Goal: Find contact information: Find contact information

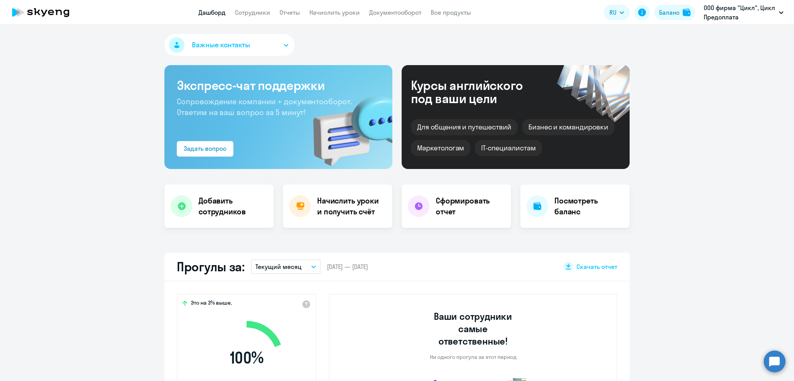
select select "30"
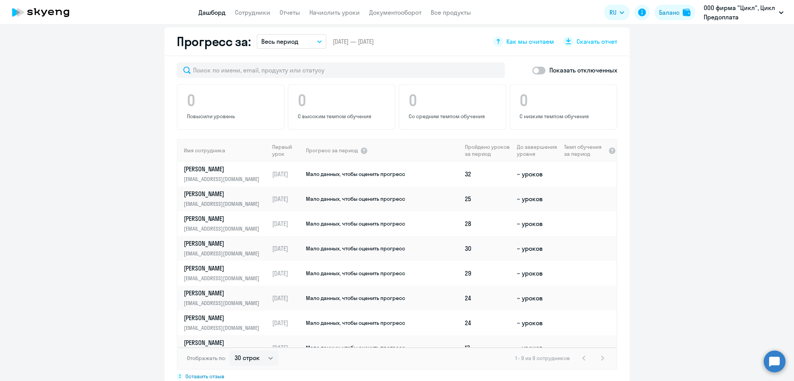
scroll to position [188, 0]
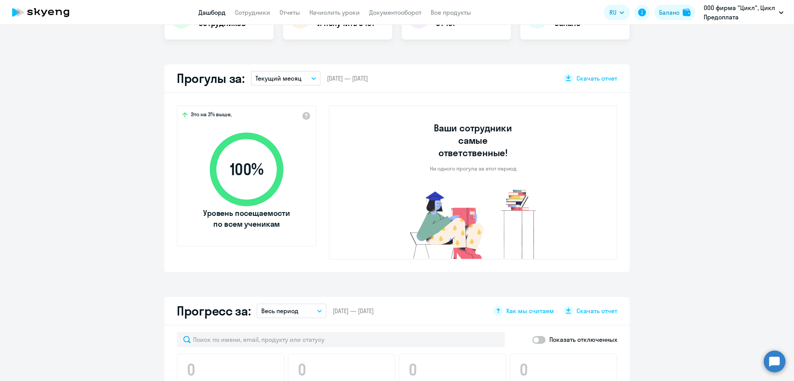
click at [276, 76] on p "Текущий месяц" at bounding box center [279, 78] width 46 height 9
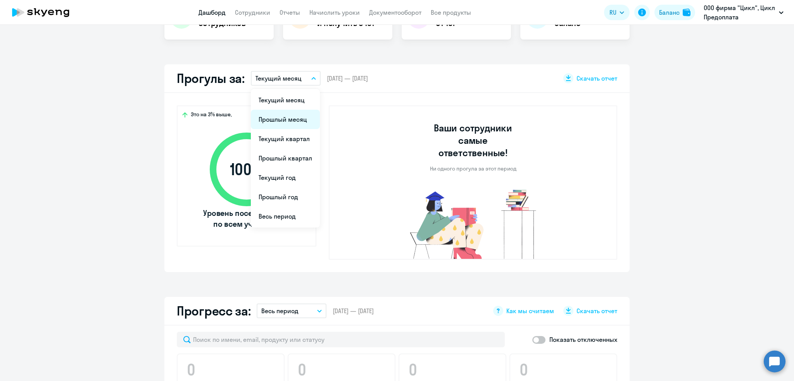
click at [277, 119] on li "Прошлый месяц" at bounding box center [285, 119] width 69 height 19
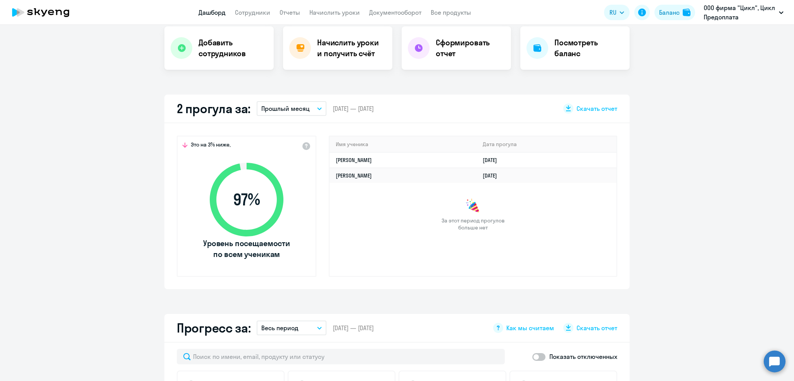
scroll to position [0, 0]
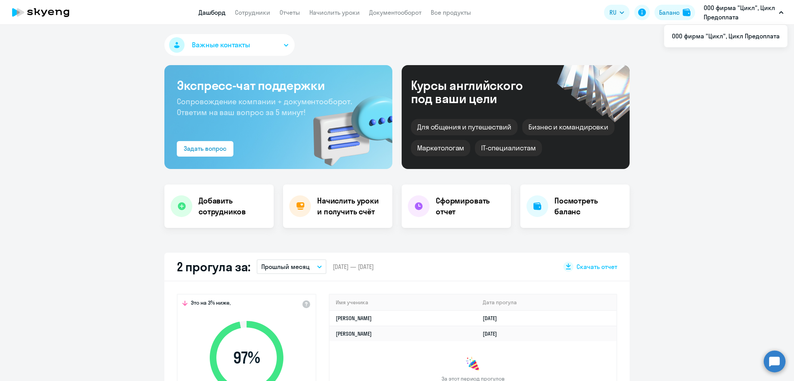
click at [249, 17] on app-menu-item-link "Сотрудники" at bounding box center [252, 13] width 35 height 10
click at [249, 10] on link "Сотрудники" at bounding box center [252, 13] width 35 height 8
select select "30"
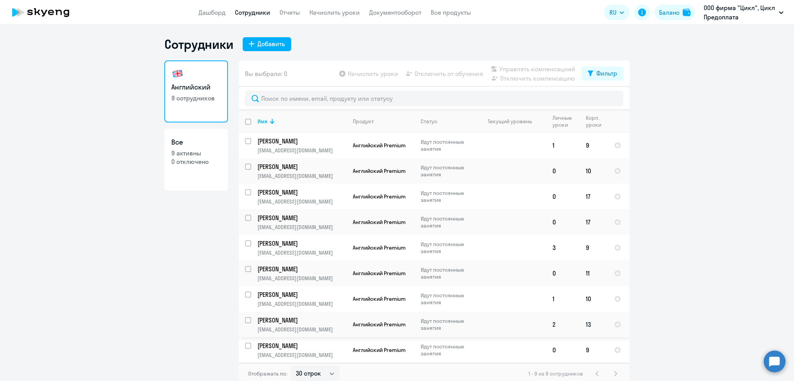
click at [306, 319] on p "Богомолов Роман" at bounding box center [302, 320] width 88 height 9
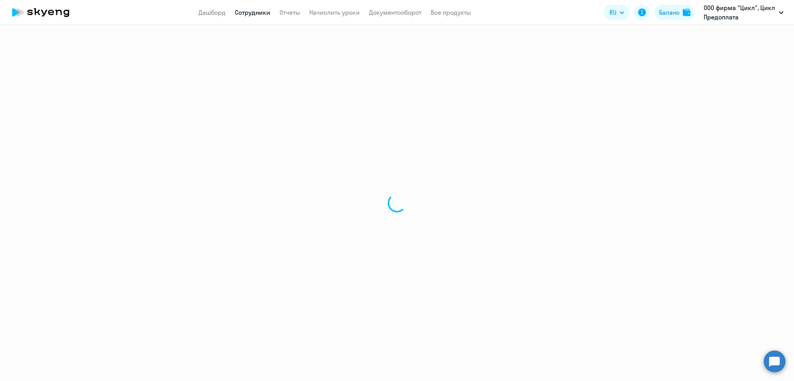
select select "english"
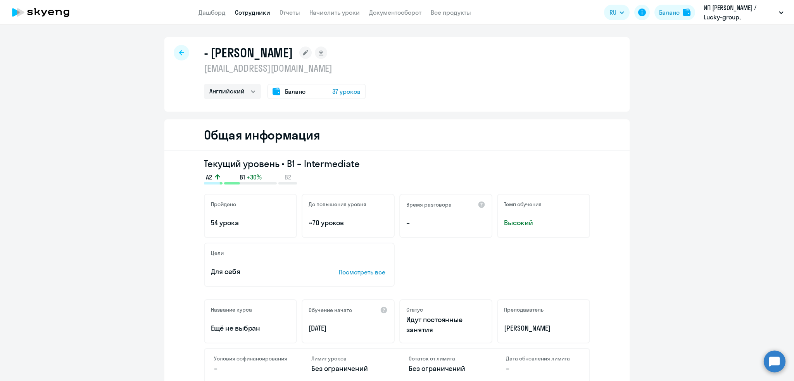
select select "english"
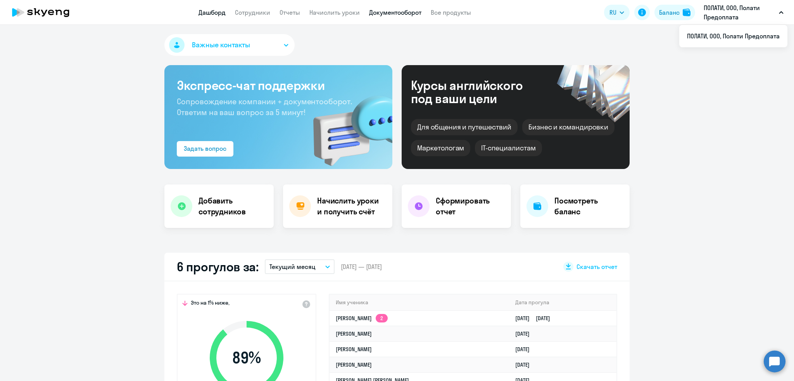
click at [407, 12] on link "Документооборот" at bounding box center [395, 13] width 52 height 8
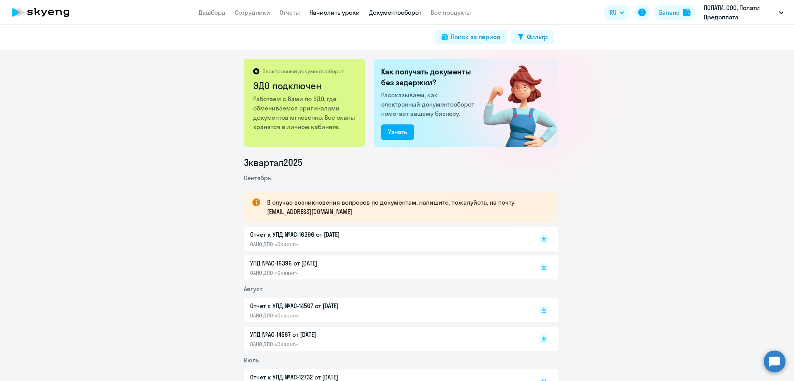
click at [328, 15] on link "Начислить уроки" at bounding box center [334, 13] width 50 height 8
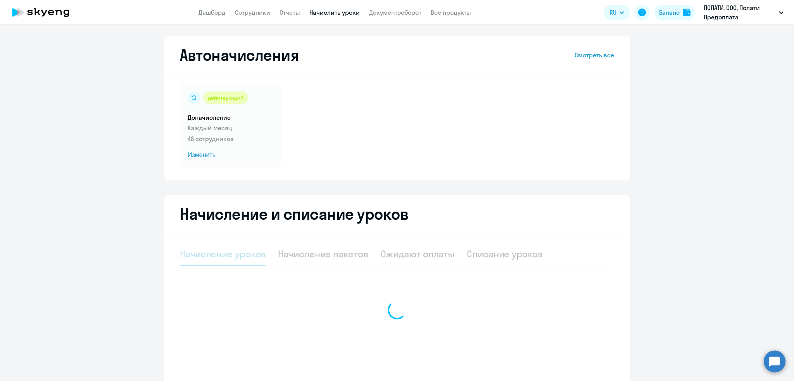
select select "10"
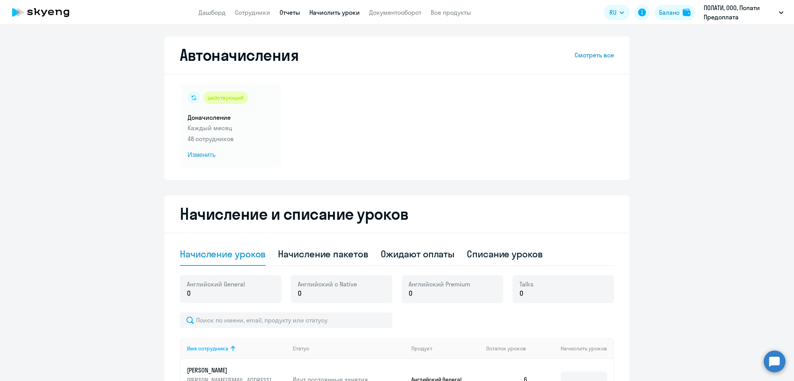
click at [289, 10] on link "Отчеты" at bounding box center [290, 13] width 21 height 8
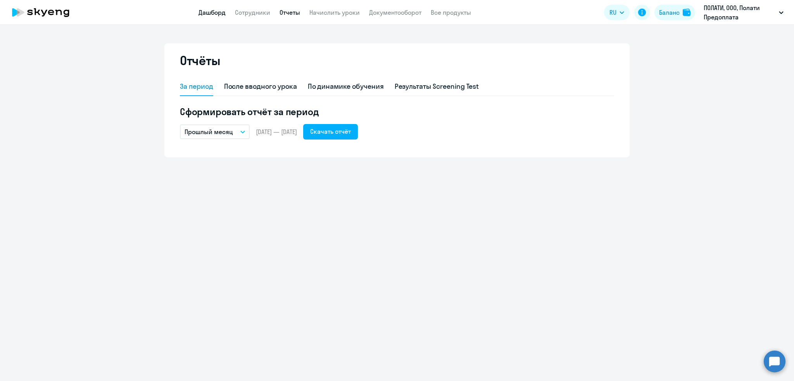
click at [208, 9] on link "Дашборд" at bounding box center [212, 13] width 27 height 8
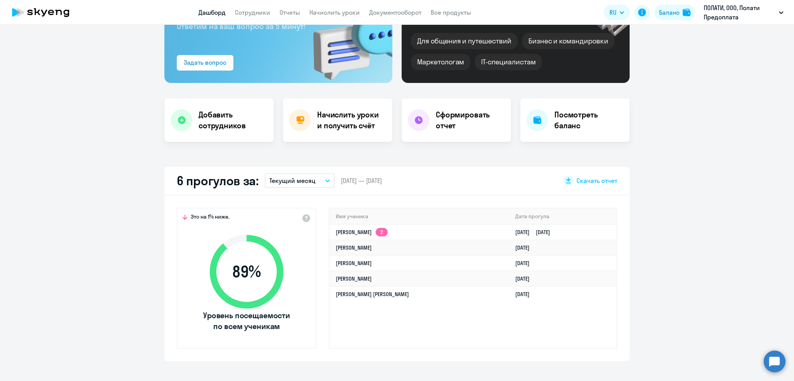
scroll to position [97, 0]
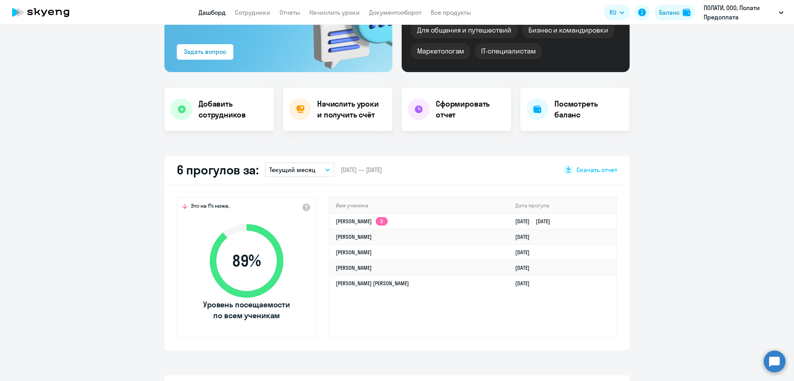
select select "30"
click at [568, 112] on h4 "Посмотреть баланс" at bounding box center [589, 110] width 69 height 22
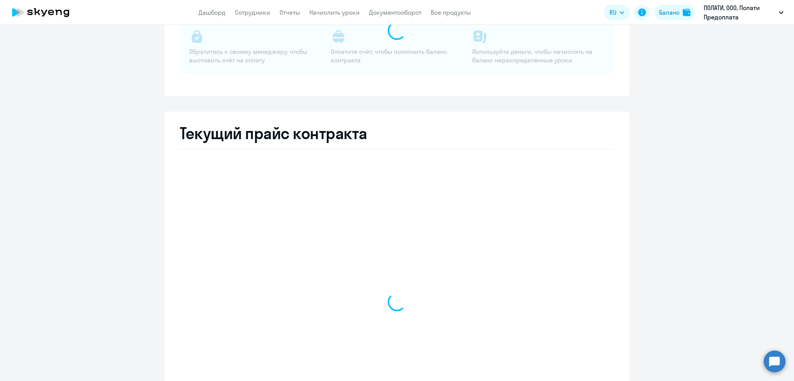
select select "english_adult_not_native_speaker"
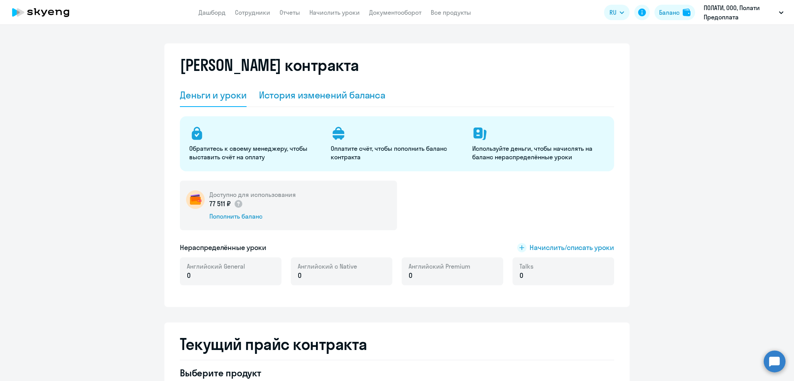
click at [270, 98] on div "История изменений баланса" at bounding box center [322, 95] width 127 height 12
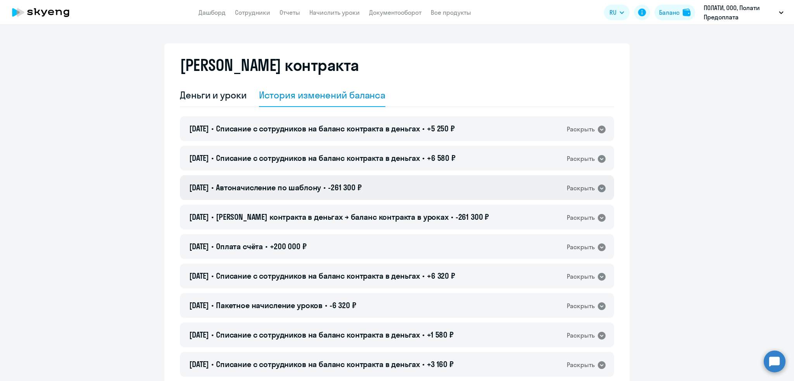
click at [321, 188] on span "Автоначисление по шаблону" at bounding box center [268, 188] width 105 height 10
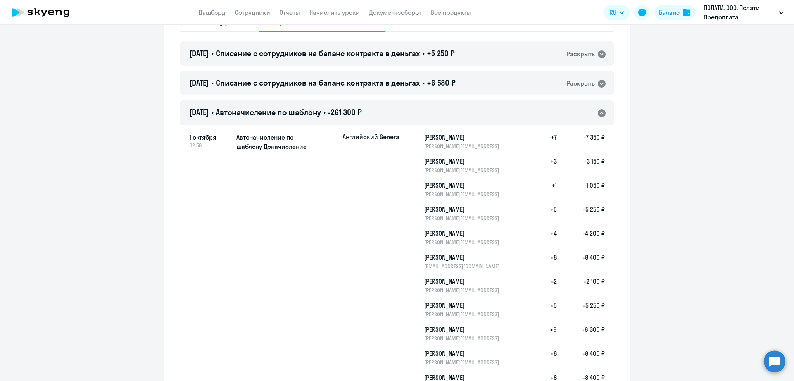
scroll to position [17, 0]
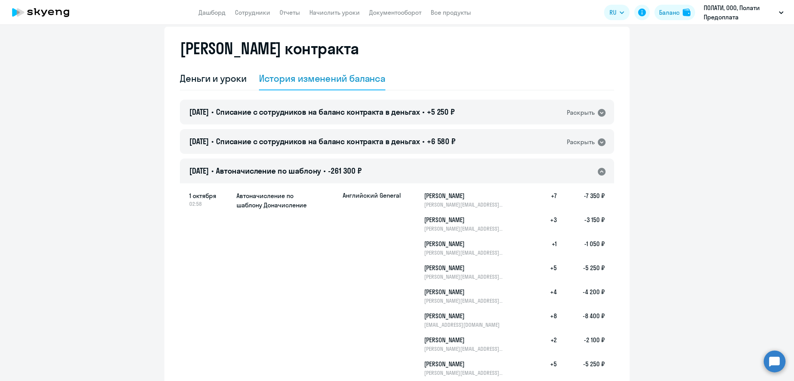
click at [458, 290] on h5 "[PERSON_NAME]" at bounding box center [464, 291] width 80 height 9
drag, startPoint x: 421, startPoint y: 290, endPoint x: 479, endPoint y: 292, distance: 57.8
click at [479, 292] on h5 "[PERSON_NAME]" at bounding box center [464, 291] width 80 height 9
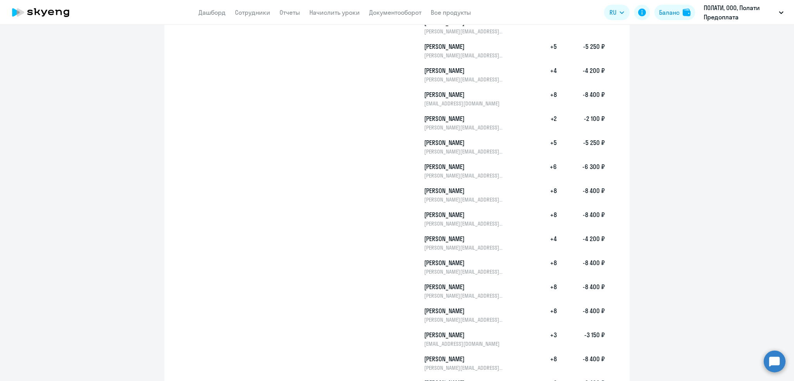
scroll to position [248, 0]
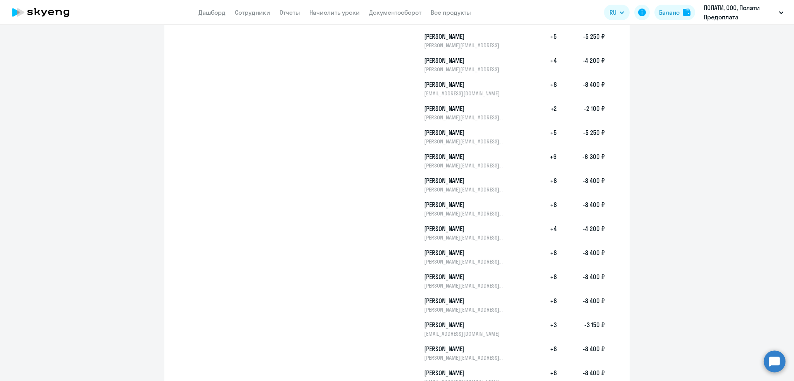
drag, startPoint x: 427, startPoint y: 301, endPoint x: 475, endPoint y: 303, distance: 48.5
click at [475, 303] on h5 "[PERSON_NAME]" at bounding box center [464, 300] width 80 height 9
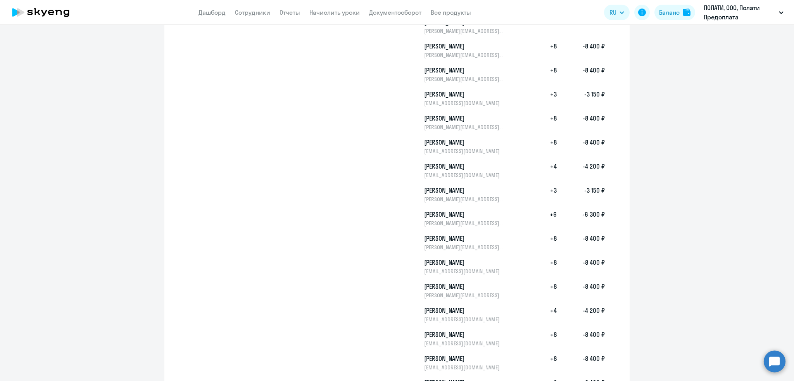
scroll to position [489, 0]
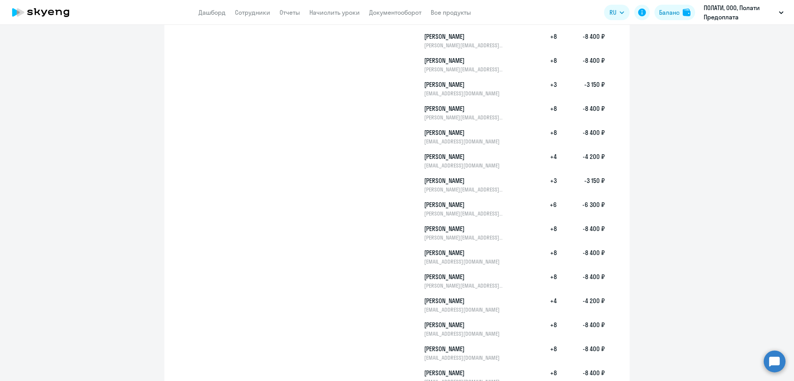
drag, startPoint x: 435, startPoint y: 347, endPoint x: 468, endPoint y: 350, distance: 33.1
click at [468, 350] on h5 "[PERSON_NAME]" at bounding box center [464, 348] width 80 height 9
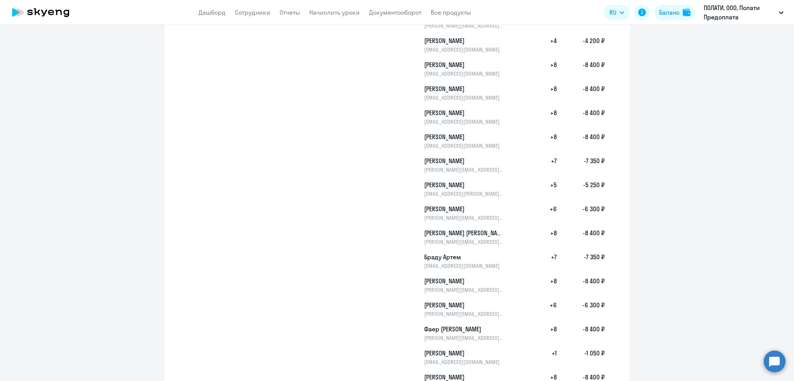
drag, startPoint x: 433, startPoint y: 350, endPoint x: 477, endPoint y: 350, distance: 43.4
click at [472, 351] on h5 "[PERSON_NAME]" at bounding box center [464, 353] width 80 height 9
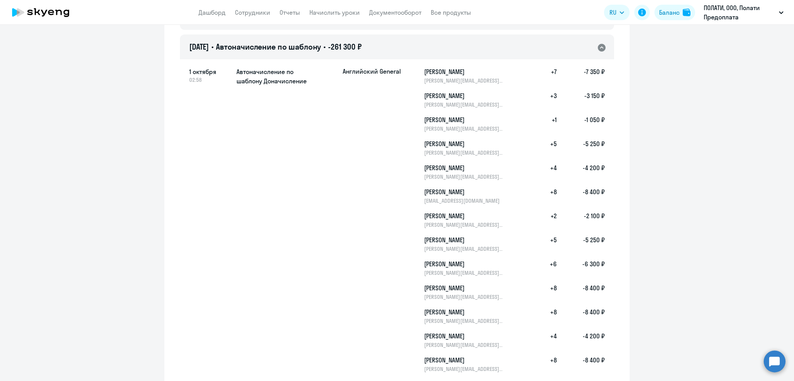
scroll to position [0, 0]
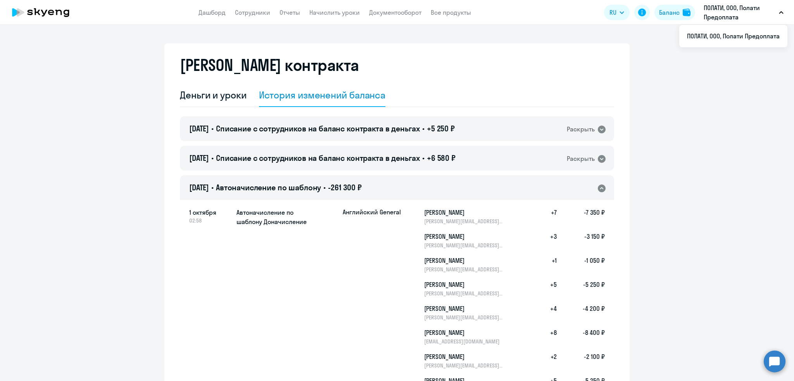
click at [304, 188] on span "Автоначисление по шаблону" at bounding box center [268, 188] width 105 height 10
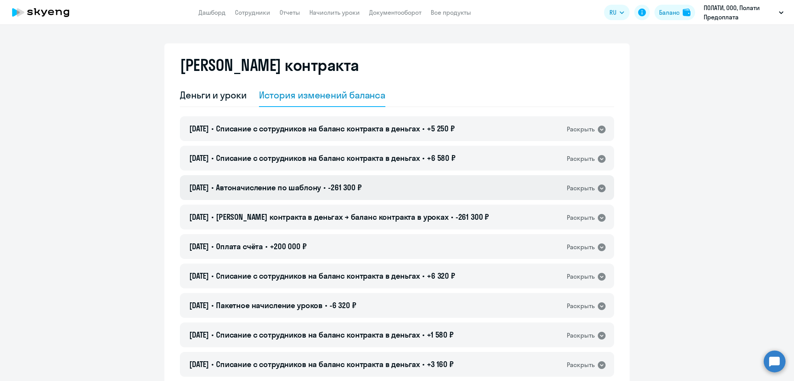
click at [304, 188] on span "Автоначисление по шаблону" at bounding box center [268, 188] width 105 height 10
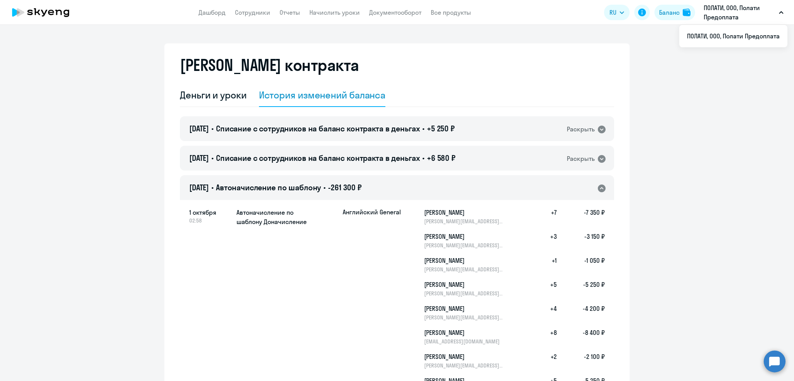
click at [237, 185] on span "Автоначисление по шаблону" at bounding box center [268, 188] width 105 height 10
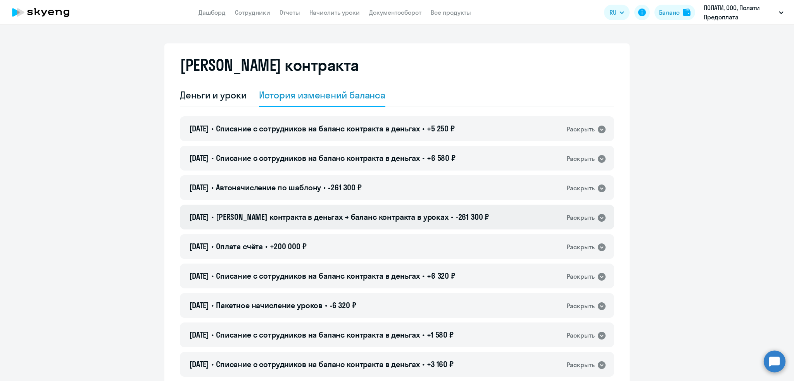
click at [239, 218] on span "[PERSON_NAME] контракта в деньгах → баланс контракта в уроках" at bounding box center [332, 217] width 233 height 10
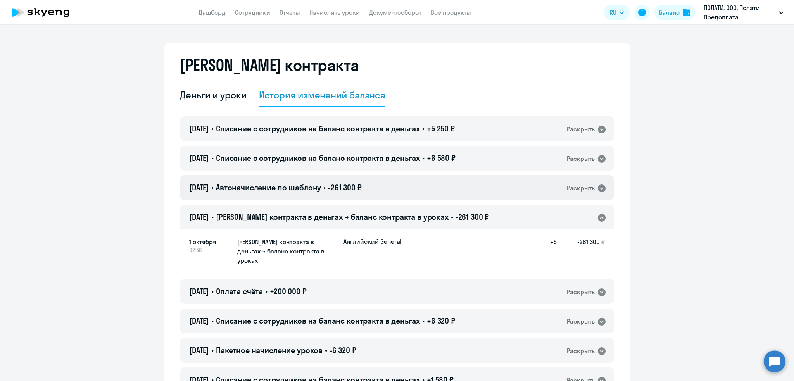
click at [249, 190] on span "Автоначисление по шаблону" at bounding box center [268, 188] width 105 height 10
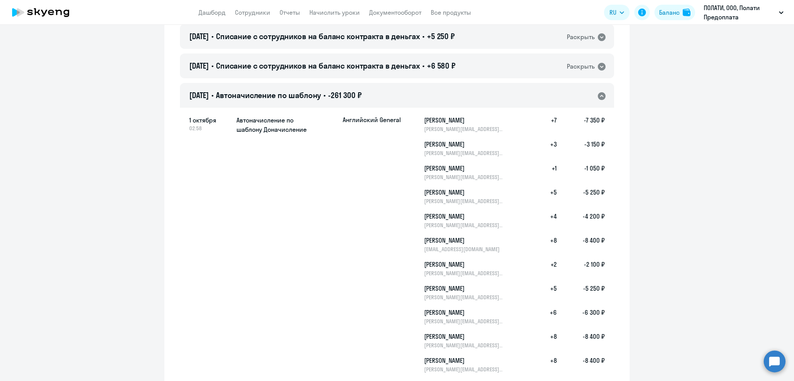
scroll to position [73, 0]
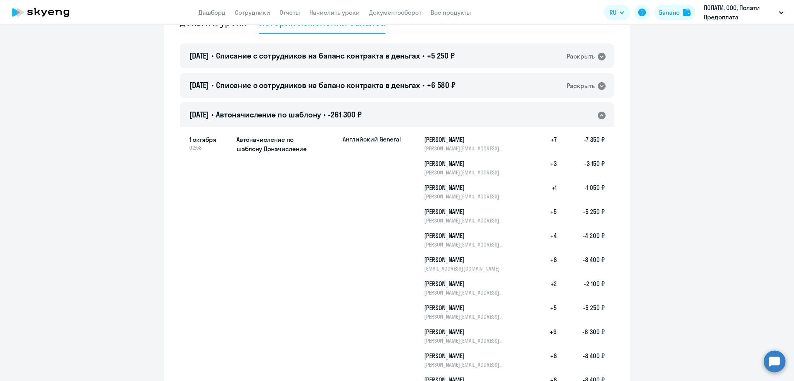
click at [466, 145] on p "[PERSON_NAME][EMAIL_ADDRESS][DOMAIN_NAME]" at bounding box center [464, 148] width 80 height 7
drag, startPoint x: 416, startPoint y: 145, endPoint x: 497, endPoint y: 151, distance: 81.2
click at [497, 151] on div "Английский General [PERSON_NAME] [PERSON_NAME][EMAIL_ADDRESS][DOMAIN_NAME] +7 -…" at bounding box center [474, 143] width 262 height 17
click at [497, 151] on p "[PERSON_NAME][EMAIL_ADDRESS][DOMAIN_NAME]" at bounding box center [464, 148] width 80 height 7
drag, startPoint x: 498, startPoint y: 148, endPoint x: 420, endPoint y: 148, distance: 77.6
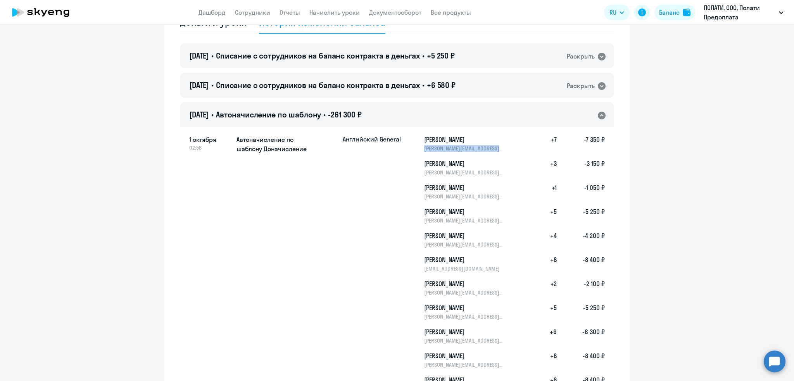
click at [424, 148] on p "[PERSON_NAME][EMAIL_ADDRESS][DOMAIN_NAME]" at bounding box center [464, 148] width 80 height 7
copy p "[PERSON_NAME][EMAIL_ADDRESS][DOMAIN_NAME]"
drag, startPoint x: 420, startPoint y: 173, endPoint x: 494, endPoint y: 173, distance: 74.9
click at [494, 173] on div "[PERSON_NAME] [PERSON_NAME][EMAIL_ADDRESS][DOMAIN_NAME] +3 -3 150 ₽" at bounding box center [474, 167] width 262 height 17
copy p "[PERSON_NAME][EMAIL_ADDRESS][DOMAIN_NAME]"
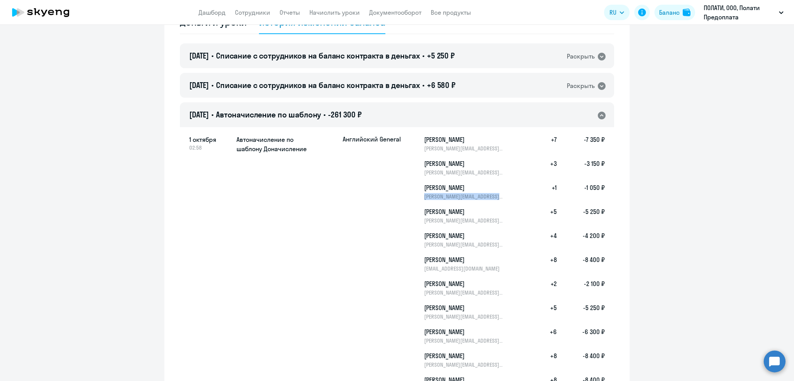
drag, startPoint x: 421, startPoint y: 195, endPoint x: 497, endPoint y: 198, distance: 76.1
click at [497, 198] on p "[PERSON_NAME][EMAIL_ADDRESS][DOMAIN_NAME]" at bounding box center [464, 196] width 80 height 7
copy p "[PERSON_NAME].sigachyova@polati."
drag, startPoint x: 491, startPoint y: 220, endPoint x: 420, endPoint y: 215, distance: 70.7
click at [424, 215] on div "[PERSON_NAME] [PERSON_NAME][EMAIL_ADDRESS][DOMAIN_NAME]" at bounding box center [464, 215] width 80 height 17
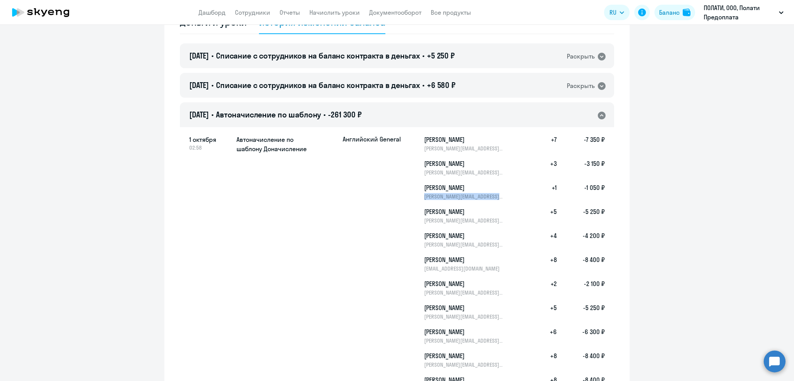
drag, startPoint x: 419, startPoint y: 196, endPoint x: 505, endPoint y: 196, distance: 86.1
click at [505, 196] on div "[PERSON_NAME] [PERSON_NAME][EMAIL_ADDRESS][DOMAIN_NAME] +1 -1 050 ₽" at bounding box center [474, 191] width 262 height 17
copy p "[PERSON_NAME][EMAIL_ADDRESS][DOMAIN_NAME]"
drag, startPoint x: 421, startPoint y: 221, endPoint x: 482, endPoint y: 219, distance: 61.3
click at [482, 219] on p "[PERSON_NAME][EMAIL_ADDRESS][DOMAIN_NAME]" at bounding box center [464, 220] width 80 height 7
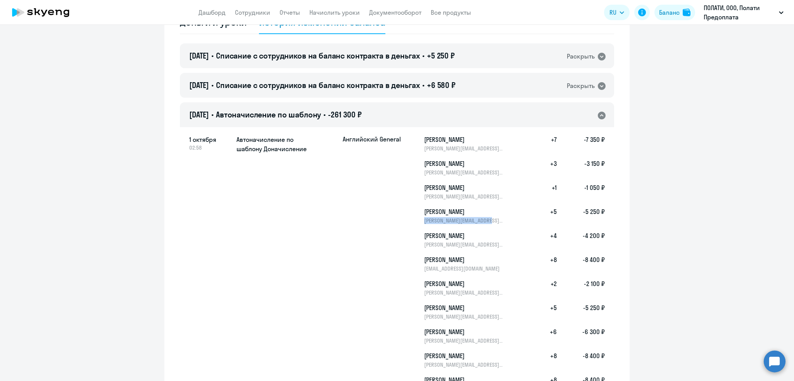
copy p "[PERSON_NAME][EMAIL_ADDRESS][DOMAIN_NAME]"
drag, startPoint x: 423, startPoint y: 243, endPoint x: 488, endPoint y: 246, distance: 65.2
click at [488, 246] on div "[PERSON_NAME] [PERSON_NAME][EMAIL_ADDRESS][DOMAIN_NAME] +4 -4 200 ₽" at bounding box center [474, 239] width 262 height 17
copy p "[PERSON_NAME][EMAIL_ADDRESS][DOMAIN_NAME]"
drag, startPoint x: 419, startPoint y: 267, endPoint x: 486, endPoint y: 271, distance: 67.2
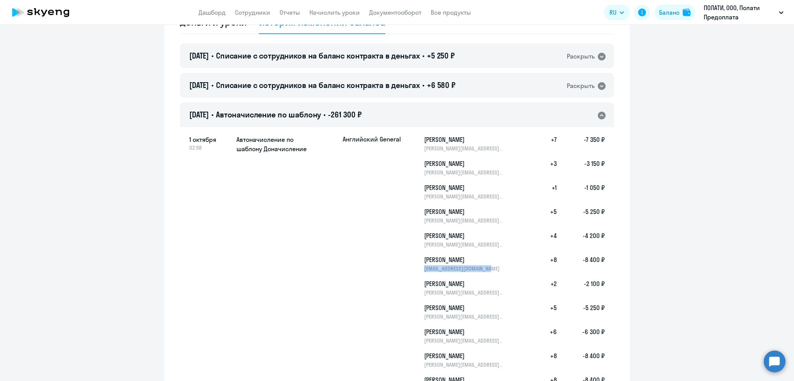
click at [486, 271] on div "[PERSON_NAME] [PERSON_NAME][EMAIL_ADDRESS][DOMAIN_NAME] +8 -8 400 ₽" at bounding box center [474, 263] width 262 height 17
copy p "[EMAIL_ADDRESS][DOMAIN_NAME]"
drag, startPoint x: 420, startPoint y: 292, endPoint x: 491, endPoint y: 292, distance: 71.0
click at [491, 292] on p "[PERSON_NAME][EMAIL_ADDRESS][DOMAIN_NAME]" at bounding box center [464, 292] width 80 height 7
copy p "[PERSON_NAME][EMAIL_ADDRESS][DOMAIN_NAME]"
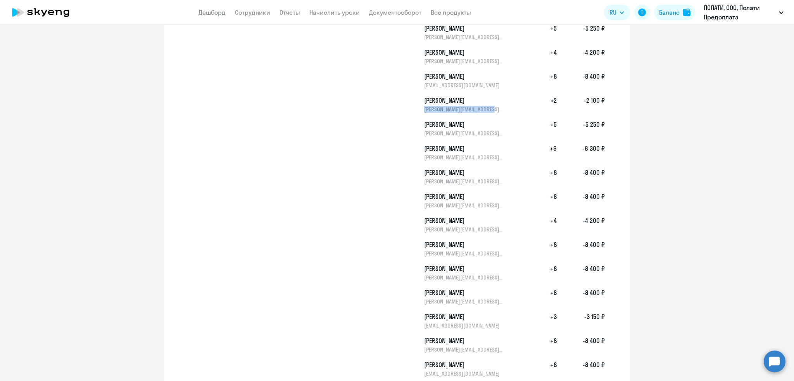
scroll to position [325, 0]
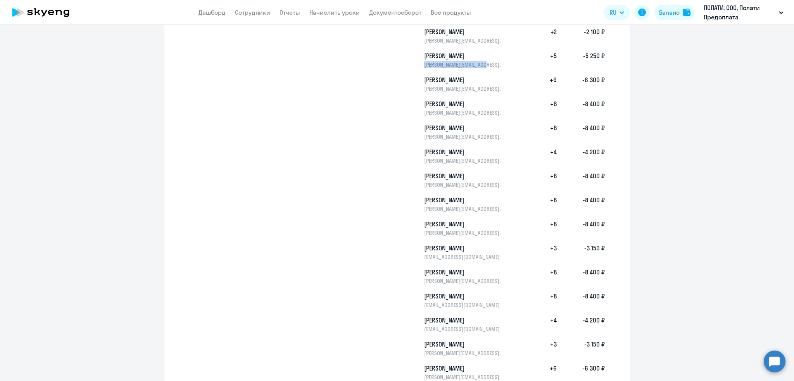
drag, startPoint x: 420, startPoint y: 64, endPoint x: 479, endPoint y: 65, distance: 58.6
click at [479, 65] on p "[PERSON_NAME][EMAIL_ADDRESS][DOMAIN_NAME]" at bounding box center [464, 64] width 80 height 7
copy p "[PERSON_NAME][EMAIL_ADDRESS][DOMAIN_NAME]"
drag, startPoint x: 421, startPoint y: 87, endPoint x: 491, endPoint y: 88, distance: 69.8
click at [491, 88] on p "[PERSON_NAME][EMAIL_ADDRESS][DOMAIN_NAME]" at bounding box center [464, 88] width 80 height 7
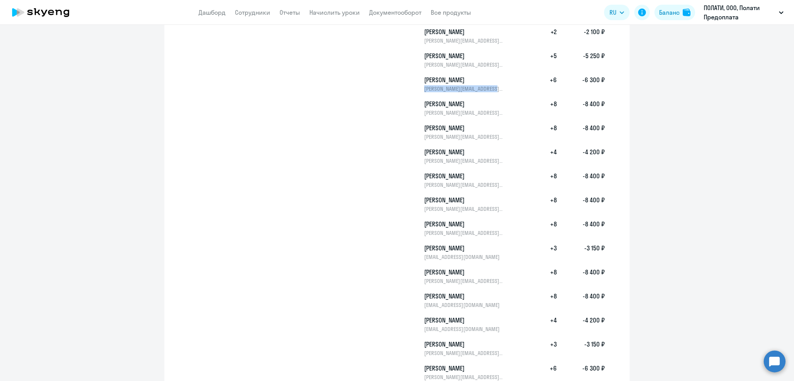
copy p "[PERSON_NAME][EMAIL_ADDRESS][DOMAIN_NAME]"
drag, startPoint x: 421, startPoint y: 112, endPoint x: 481, endPoint y: 113, distance: 59.7
click at [492, 114] on p "[PERSON_NAME][EMAIL_ADDRESS][DOMAIN_NAME]" at bounding box center [464, 112] width 80 height 7
drag, startPoint x: 420, startPoint y: 137, endPoint x: 480, endPoint y: 137, distance: 59.7
click at [480, 137] on p "[PERSON_NAME][EMAIL_ADDRESS][DOMAIN_NAME]" at bounding box center [464, 136] width 80 height 7
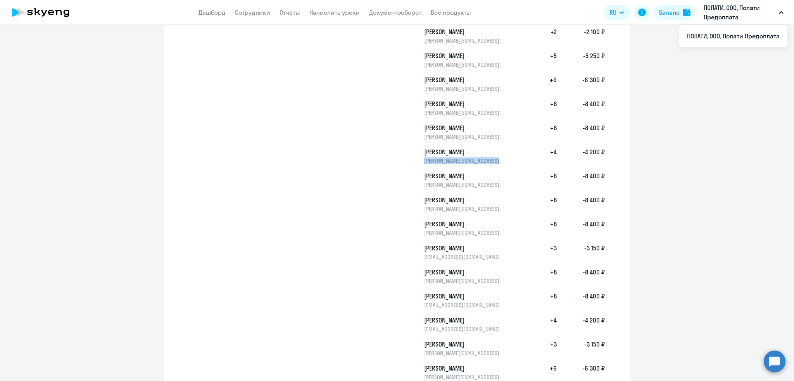
drag, startPoint x: 421, startPoint y: 161, endPoint x: 500, endPoint y: 161, distance: 78.7
click at [500, 161] on p "[PERSON_NAME][EMAIL_ADDRESS][DOMAIN_NAME]" at bounding box center [464, 160] width 80 height 7
drag, startPoint x: 422, startPoint y: 184, endPoint x: 486, endPoint y: 184, distance: 64.0
click at [486, 184] on p "[PERSON_NAME][EMAIL_ADDRESS][DOMAIN_NAME]" at bounding box center [464, 185] width 80 height 7
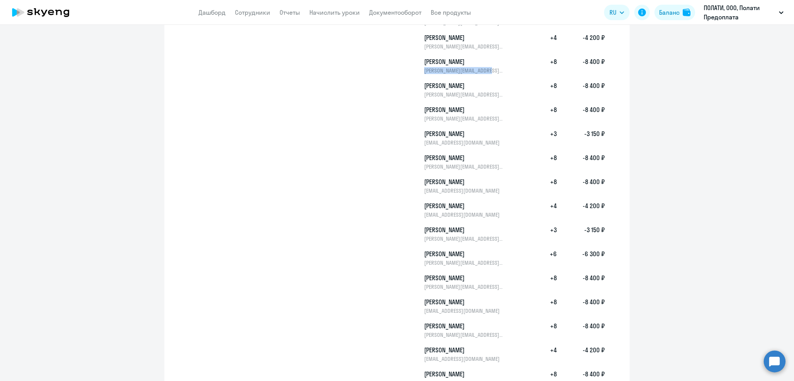
scroll to position [460, 0]
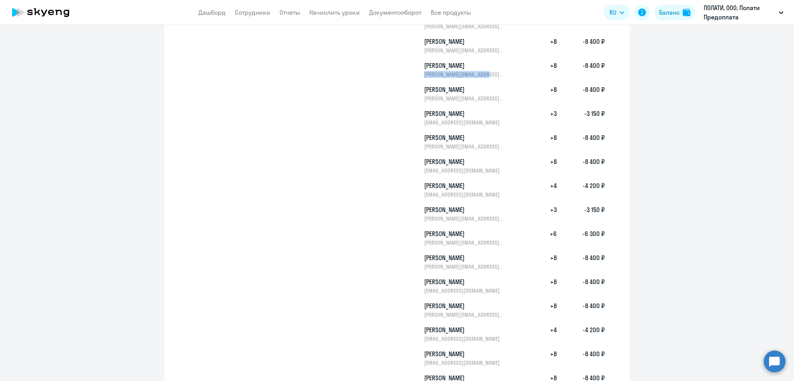
drag, startPoint x: 420, startPoint y: 75, endPoint x: 492, endPoint y: 77, distance: 72.2
click at [492, 77] on div "[PERSON_NAME] [PERSON_NAME][EMAIL_ADDRESS][DOMAIN_NAME] +8 -8 400 ₽" at bounding box center [474, 69] width 262 height 17
drag, startPoint x: 421, startPoint y: 97, endPoint x: 470, endPoint y: 98, distance: 49.3
click at [470, 98] on p "[PERSON_NAME][EMAIL_ADDRESS][DOMAIN_NAME]" at bounding box center [464, 98] width 80 height 7
drag, startPoint x: 422, startPoint y: 122, endPoint x: 483, endPoint y: 126, distance: 60.7
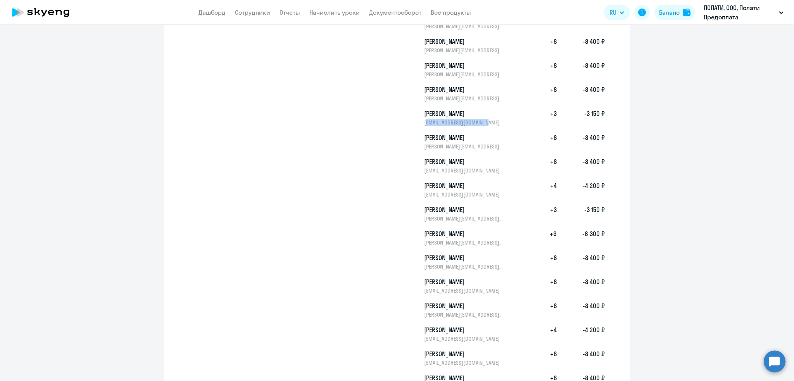
click at [483, 126] on div "Английский General [PERSON_NAME] [PERSON_NAME][EMAIL_ADDRESS][DOMAIN_NAME] +7 -…" at bounding box center [474, 225] width 262 height 955
click at [427, 123] on p "[EMAIL_ADDRESS][DOMAIN_NAME]" at bounding box center [464, 122] width 80 height 7
drag, startPoint x: 418, startPoint y: 123, endPoint x: 492, endPoint y: 124, distance: 73.3
click at [492, 124] on div "[PERSON_NAME] [PERSON_NAME][EMAIL_ADDRESS][DOMAIN_NAME] +3 -3 150 ₽" at bounding box center [474, 117] width 262 height 17
drag, startPoint x: 428, startPoint y: 148, endPoint x: 494, endPoint y: 150, distance: 66.4
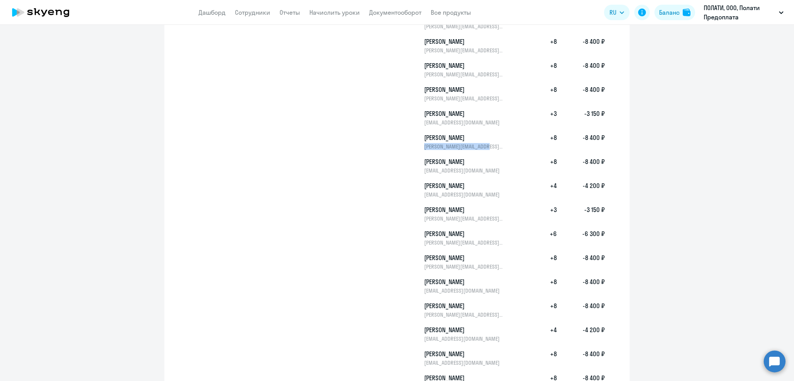
click at [494, 150] on div "Английский General [PERSON_NAME] [PERSON_NAME][EMAIL_ADDRESS][DOMAIN_NAME] +7 -…" at bounding box center [474, 225] width 262 height 955
drag, startPoint x: 415, startPoint y: 173, endPoint x: 506, endPoint y: 173, distance: 90.8
click at [506, 173] on div "[PERSON_NAME] [PERSON_NAME][EMAIL_ADDRESS][DOMAIN_NAME] +8 -8 400 ₽" at bounding box center [474, 165] width 262 height 17
click at [502, 173] on div "[PERSON_NAME] [PERSON_NAME][EMAIL_ADDRESS][DOMAIN_NAME] +8 -8 400 ₽" at bounding box center [474, 165] width 262 height 17
drag, startPoint x: 420, startPoint y: 170, endPoint x: 500, endPoint y: 171, distance: 80.3
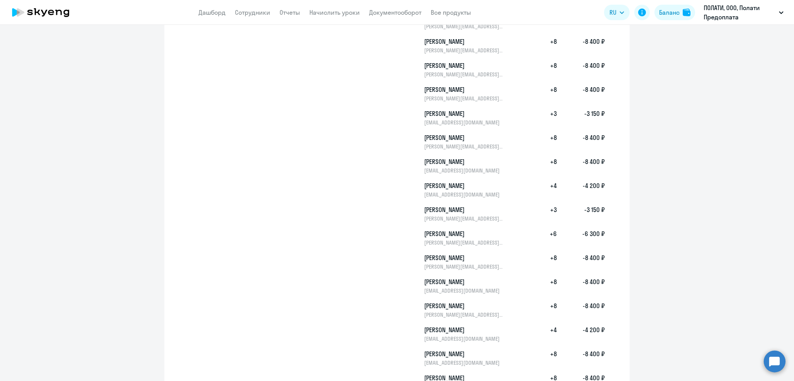
click at [500, 171] on div "[PERSON_NAME] [PERSON_NAME][EMAIL_ADDRESS][DOMAIN_NAME] +8 -8 400 ₽" at bounding box center [474, 165] width 262 height 17
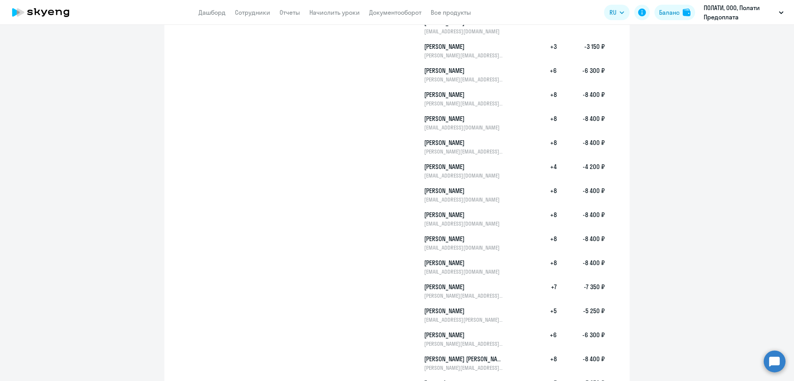
scroll to position [584, 0]
